Goal: Information Seeking & Learning: Compare options

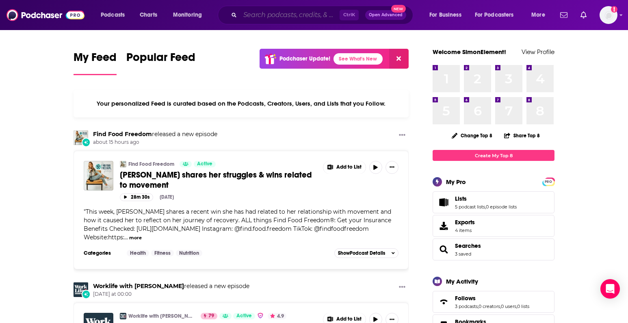
click at [317, 16] on input "Search podcasts, credits, & more..." at bounding box center [290, 15] width 100 height 13
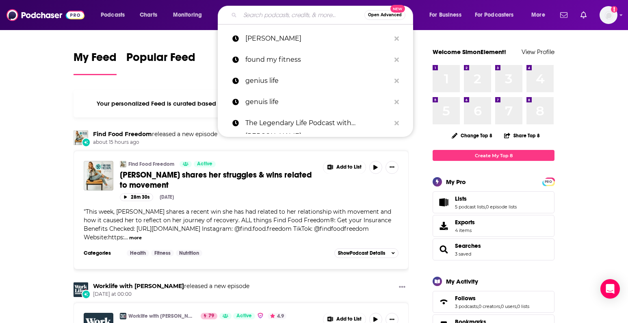
paste input "Sofia with an F"
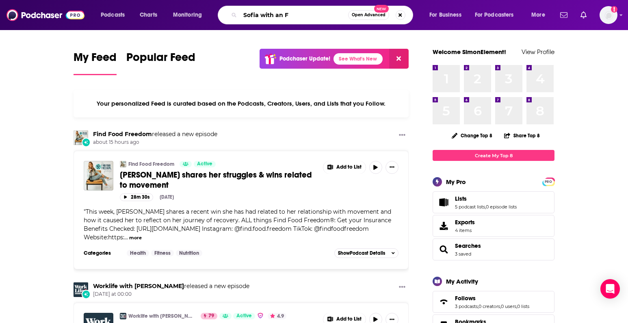
type input "Sofia with an F"
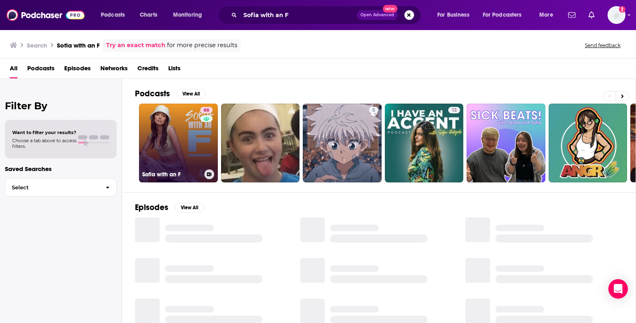
click at [167, 145] on link "66 Sofia with an F" at bounding box center [178, 143] width 79 height 79
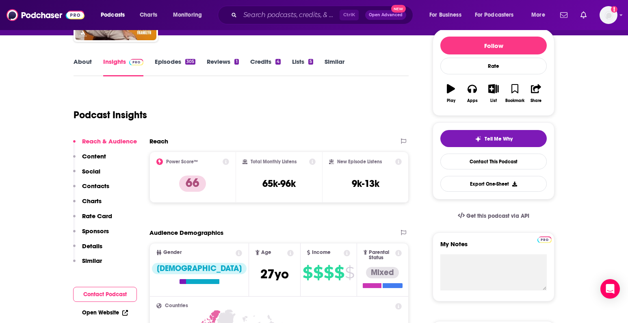
scroll to position [203, 0]
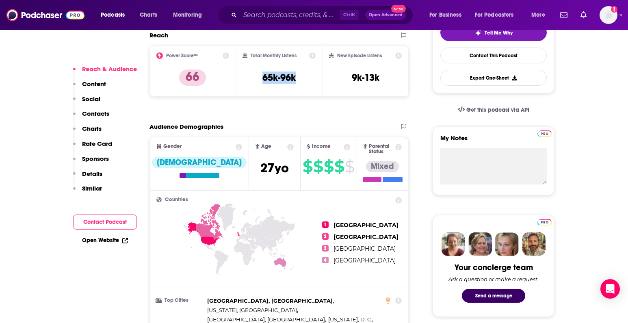
drag, startPoint x: 300, startPoint y: 80, endPoint x: 260, endPoint y: 78, distance: 40.7
click at [260, 78] on div "Total Monthly Listens 65k-96k" at bounding box center [280, 70] width 74 height 37
copy h3 "65k-96k"
drag, startPoint x: 390, startPoint y: 77, endPoint x: 352, endPoint y: 75, distance: 38.7
click at [349, 78] on div "New Episode Listens 9k-13k" at bounding box center [365, 70] width 73 height 37
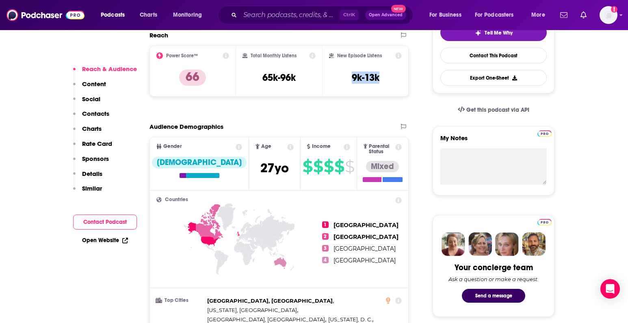
copy h3 "9k-13k"
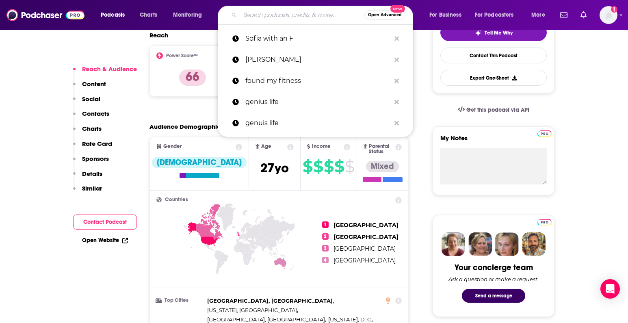
click at [254, 13] on input "Search podcasts, credits, & more..." at bounding box center [302, 15] width 124 height 13
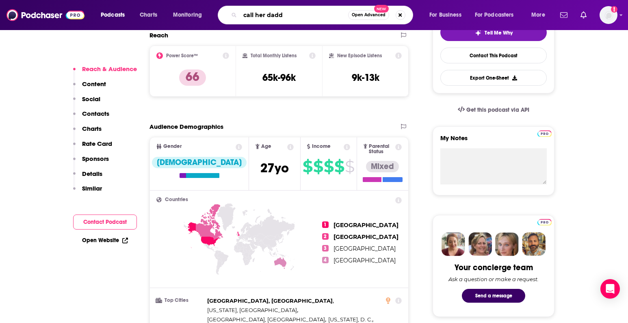
type input "call her daddy"
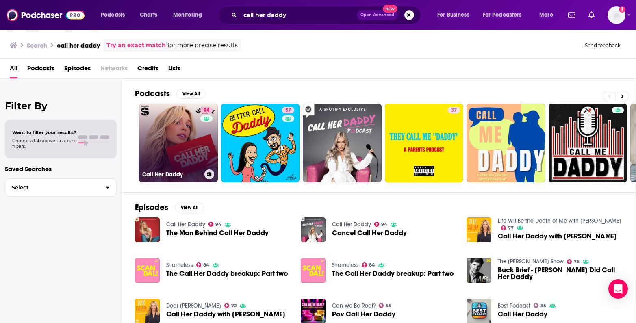
click at [172, 163] on link "94 Call Her Daddy" at bounding box center [178, 143] width 79 height 79
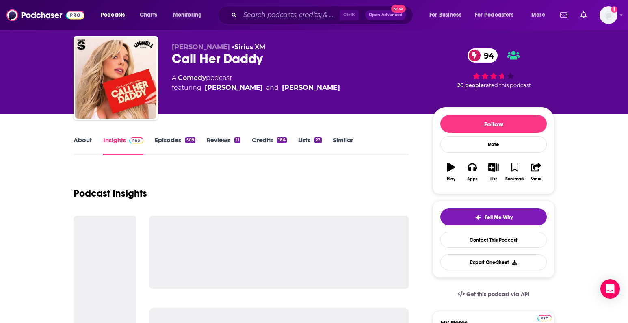
scroll to position [51, 0]
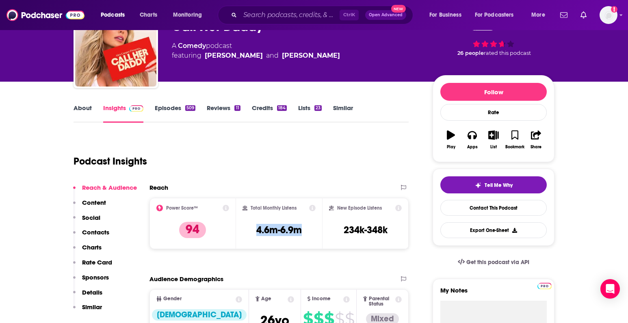
drag, startPoint x: 294, startPoint y: 232, endPoint x: 253, endPoint y: 232, distance: 41.0
click at [253, 232] on div "Total Monthly Listens 4.6m-6.9m" at bounding box center [280, 223] width 74 height 37
copy h3 "4.6m-6.9m"
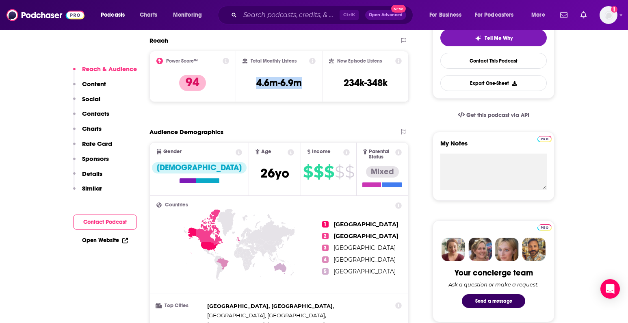
scroll to position [203, 0]
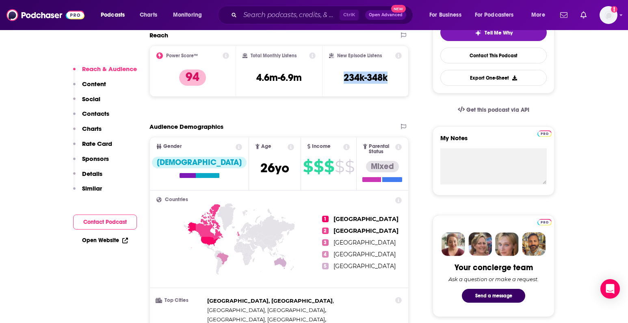
drag, startPoint x: 338, startPoint y: 78, endPoint x: 398, endPoint y: 78, distance: 60.5
click at [398, 78] on div "New Episode Listens 234k-348k" at bounding box center [365, 70] width 73 height 37
copy h3 "234k-348k"
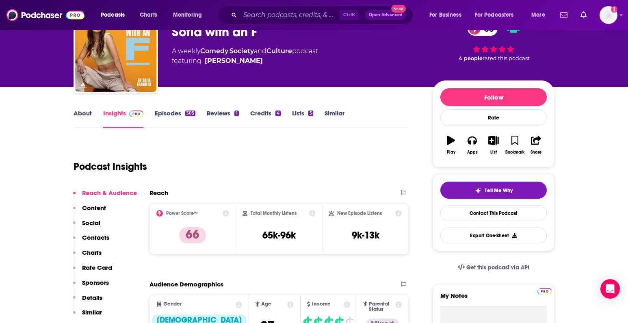
scroll to position [26, 0]
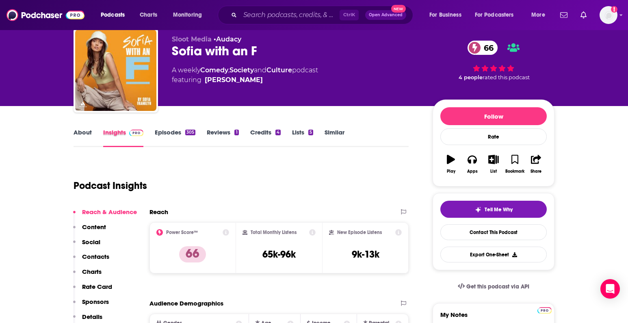
click at [153, 137] on div "Insights" at bounding box center [129, 137] width 52 height 19
click at [158, 135] on link "Episodes 305" at bounding box center [175, 137] width 41 height 19
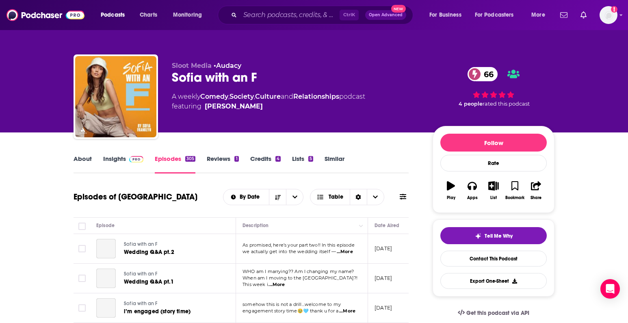
scroll to position [102, 0]
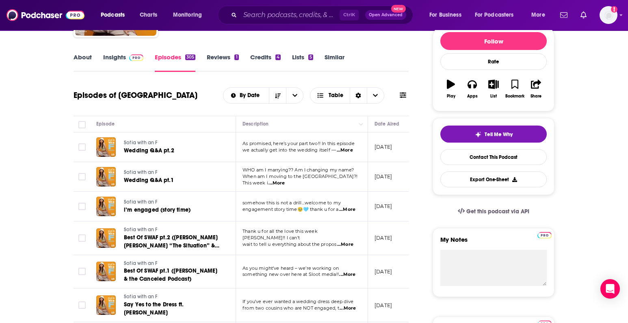
click at [347, 152] on span "...More" at bounding box center [345, 150] width 16 height 6
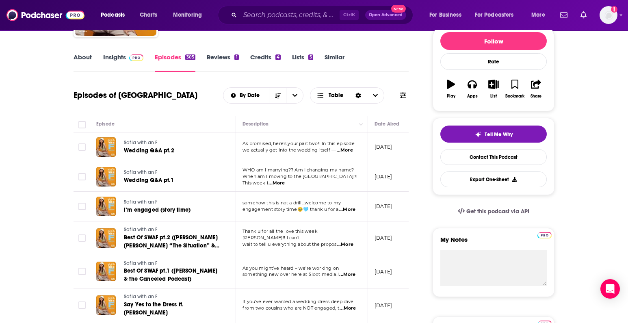
click at [285, 181] on span "...More" at bounding box center [277, 183] width 16 height 6
drag, startPoint x: 346, startPoint y: 182, endPoint x: 348, endPoint y: 189, distance: 7.5
click at [344, 148] on span "...More" at bounding box center [345, 150] width 16 height 6
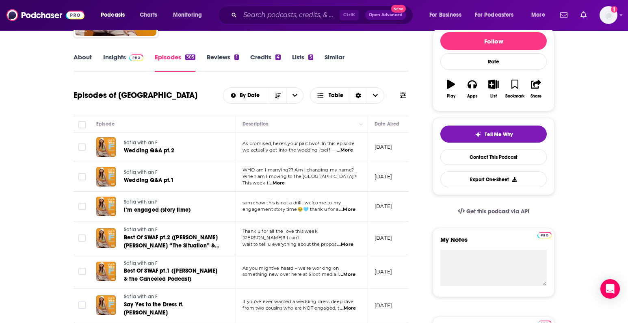
click at [336, 181] on span "When am I moving to the [GEOGRAPHIC_DATA]?! This week i" at bounding box center [300, 179] width 115 height 12
click at [285, 180] on span "...More" at bounding box center [277, 183] width 16 height 6
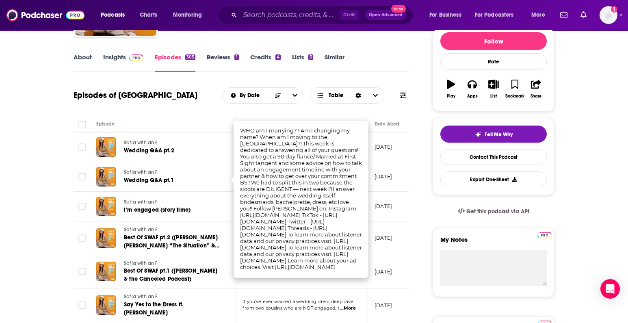
drag, startPoint x: 69, startPoint y: 167, endPoint x: 64, endPoint y: 165, distance: 5.4
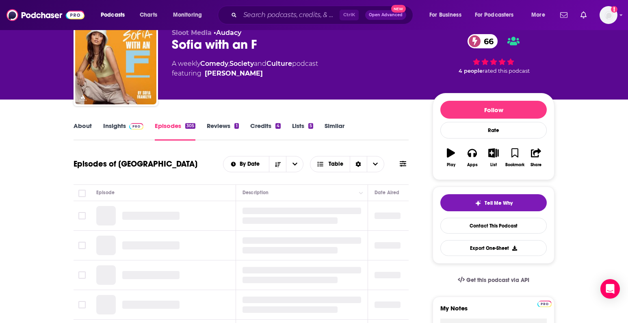
scroll to position [51, 0]
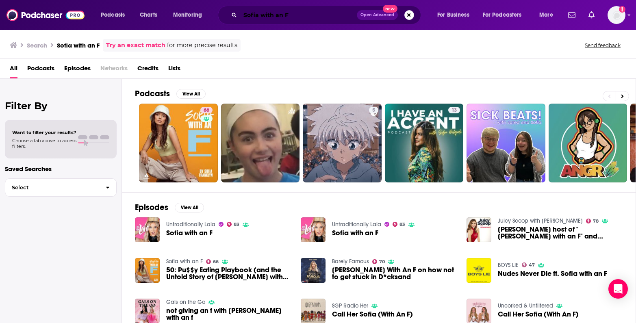
click at [308, 13] on input "Sofia with an F" at bounding box center [298, 15] width 117 height 13
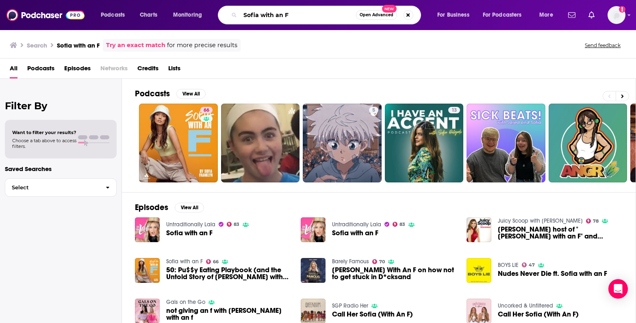
drag, startPoint x: 278, startPoint y: 18, endPoint x: 234, endPoint y: 18, distance: 43.5
click at [234, 18] on div "[PERSON_NAME] with an F Open Advanced New" at bounding box center [319, 15] width 203 height 19
type input "giggly squad"
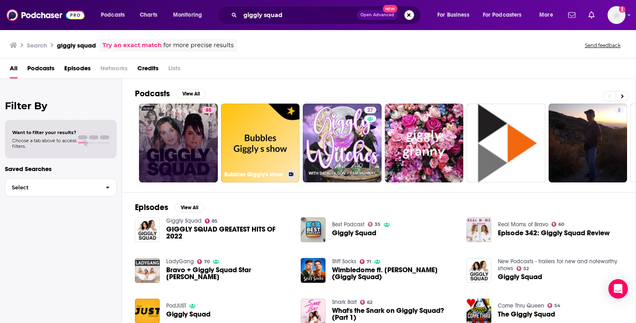
click at [201, 122] on link "85" at bounding box center [178, 143] width 79 height 79
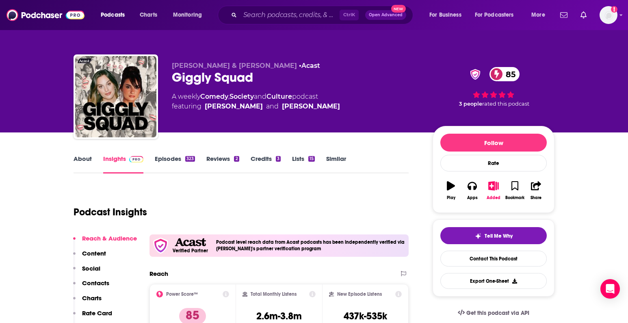
scroll to position [102, 0]
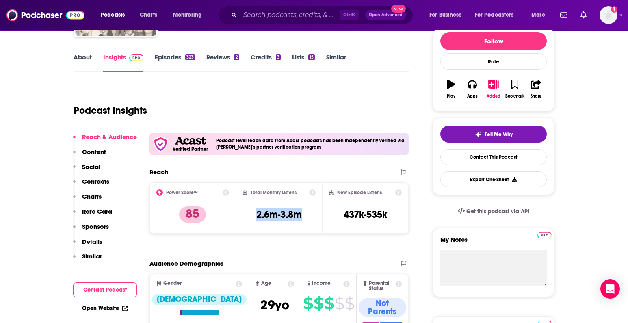
drag, startPoint x: 247, startPoint y: 216, endPoint x: 311, endPoint y: 216, distance: 63.4
click at [311, 216] on div "Total Monthly Listens 2.6m-3.8m" at bounding box center [280, 207] width 74 height 37
copy h3 "2.6m-3.8m"
drag, startPoint x: 342, startPoint y: 215, endPoint x: 390, endPoint y: 215, distance: 47.9
click at [390, 215] on div "New Episode Listens 437k-535k" at bounding box center [365, 207] width 73 height 37
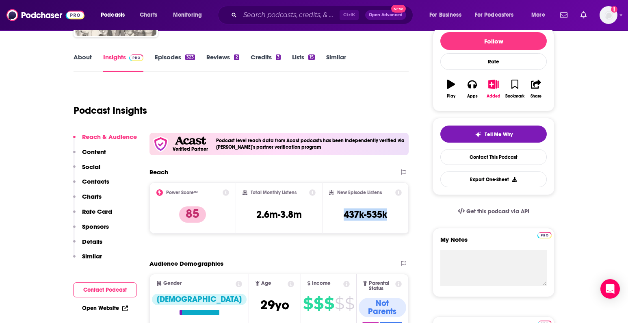
copy h3 "437k-535k"
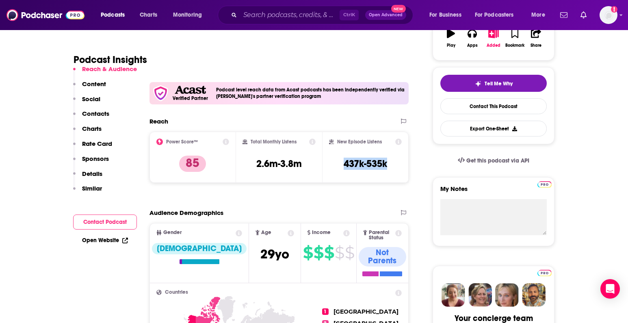
scroll to position [0, 0]
